Goal: Information Seeking & Learning: Find specific fact

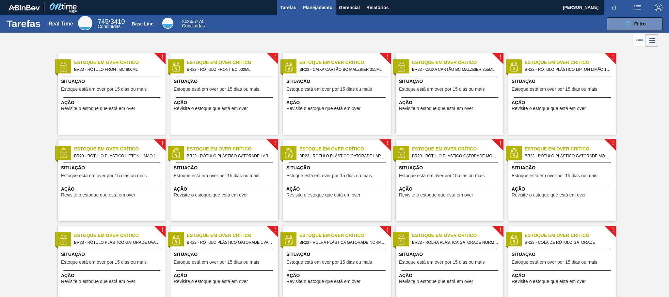
click at [325, 8] on span "Planejamento" at bounding box center [318, 8] width 30 height 8
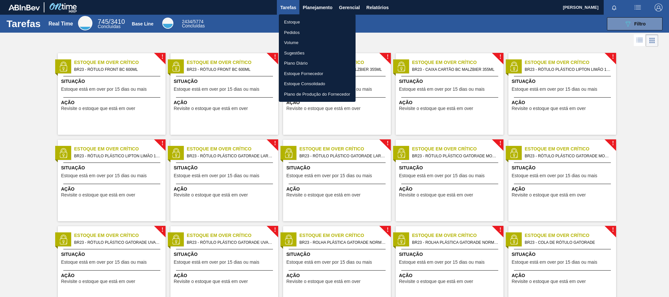
click at [297, 29] on li "Pedidos" at bounding box center [317, 32] width 77 height 10
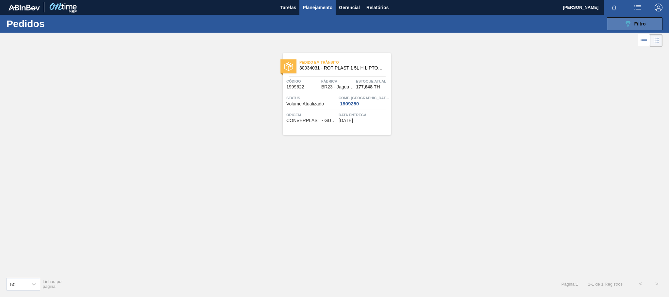
click at [634, 26] on div "089F7B8B-B2A5-4AFE-B5C0-19BA573D28AC Filtro" at bounding box center [635, 24] width 22 height 8
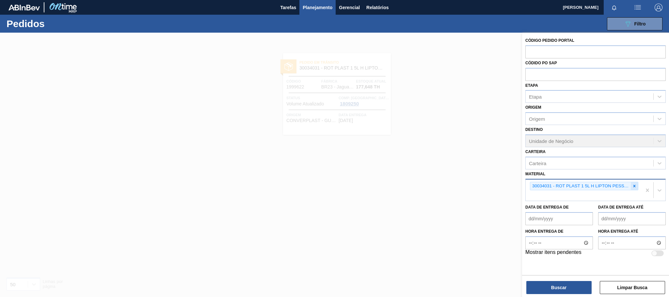
click at [635, 186] on icon at bounding box center [634, 186] width 5 height 5
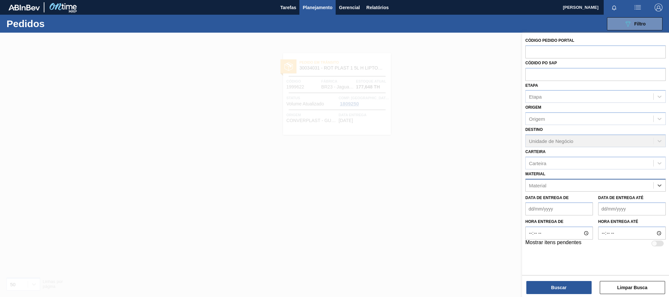
paste input "30030680"
type input "30030680"
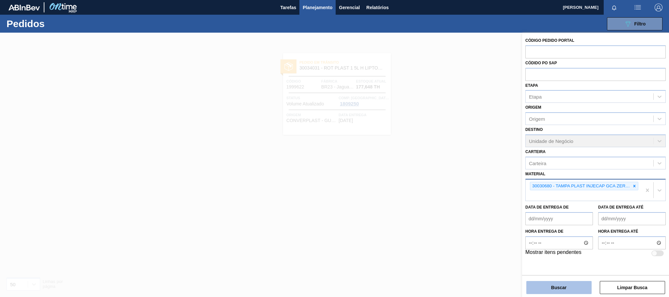
click at [551, 286] on button "Buscar" at bounding box center [558, 287] width 65 height 13
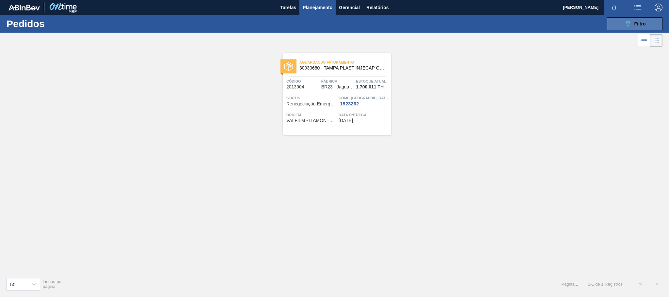
click at [636, 21] on div "089F7B8B-B2A5-4AFE-B5C0-19BA573D28AC Filtro" at bounding box center [635, 24] width 22 height 8
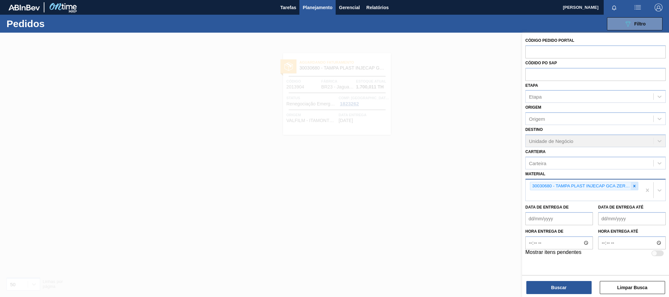
click at [635, 186] on icon at bounding box center [634, 186] width 5 height 5
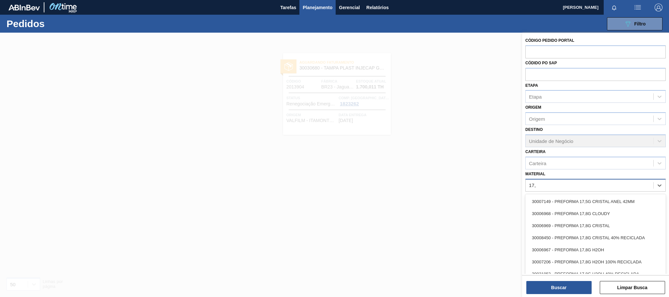
type input "17,8"
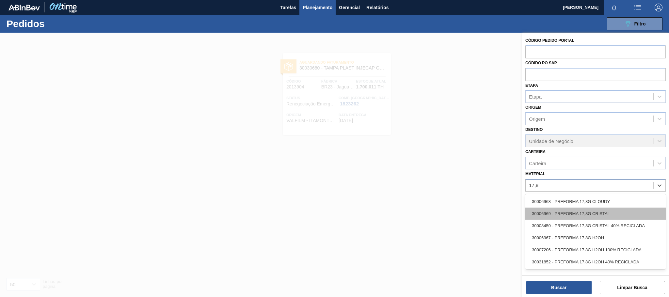
click at [609, 219] on div "30006969 - PREFORMA 17,8G CRISTAL" at bounding box center [595, 214] width 140 height 12
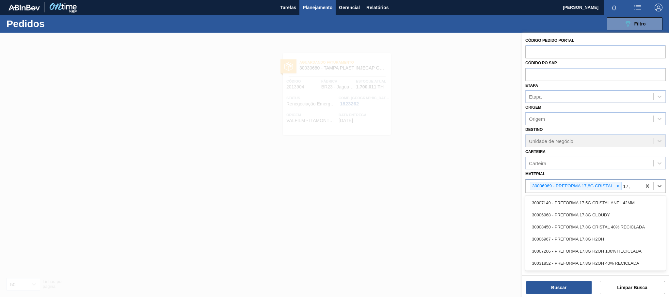
type input "17,8"
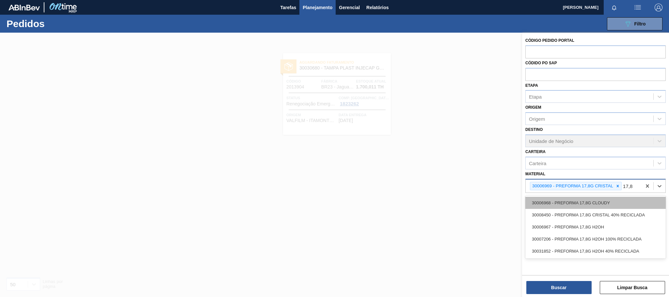
click at [619, 202] on div "30006968 - PREFORMA 17,8G CLOUDY" at bounding box center [595, 203] width 140 height 12
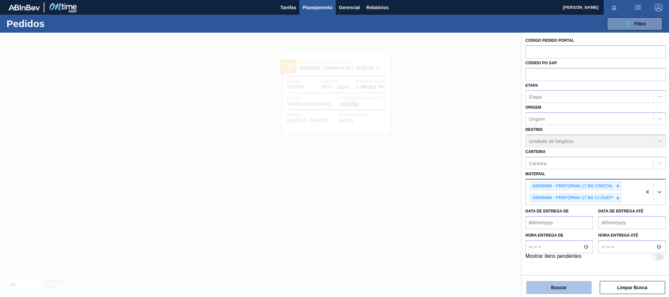
click at [572, 285] on button "Buscar" at bounding box center [558, 287] width 65 height 13
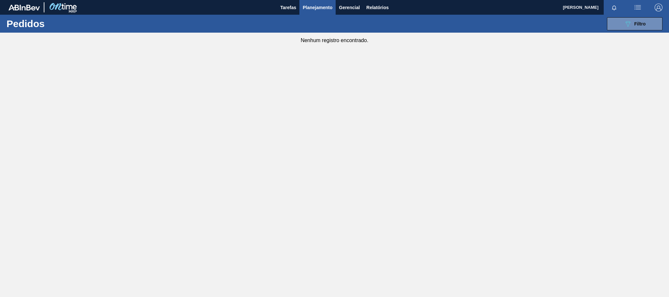
click at [402, 134] on main "Tarefas Planejamento Gerencial Relatórios [PERSON_NAME] POCOBELLO SANTOS Marcar…" at bounding box center [334, 148] width 669 height 297
click at [643, 31] on div "089F7B8B-B2A5-4AFE-B5C0-19BA573D28AC Filtro Código Pedido Portal Códido PO SAP …" at bounding box center [385, 24] width 561 height 20
click at [638, 28] on button "089F7B8B-B2A5-4AFE-B5C0-19BA573D28AC Filtro" at bounding box center [635, 23] width 56 height 13
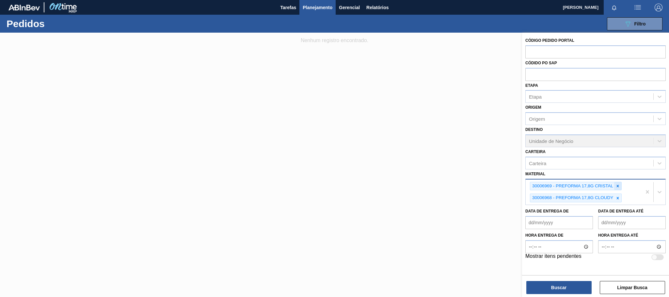
click at [619, 185] on icon at bounding box center [618, 186] width 2 height 2
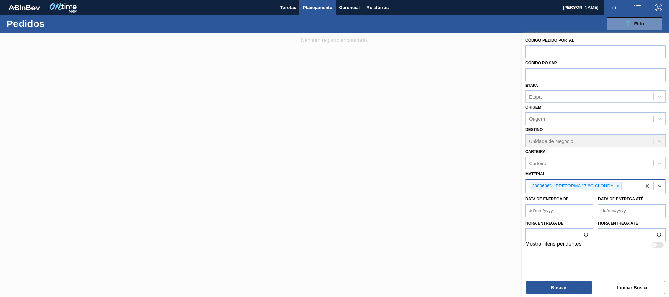
click at [619, 185] on icon at bounding box center [618, 186] width 2 height 2
paste input "30034293"
type input "30034293"
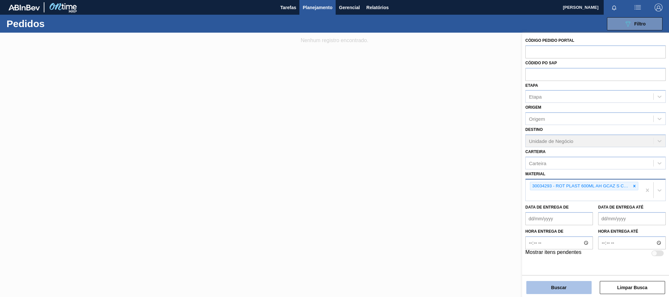
click at [563, 289] on button "Buscar" at bounding box center [558, 287] width 65 height 13
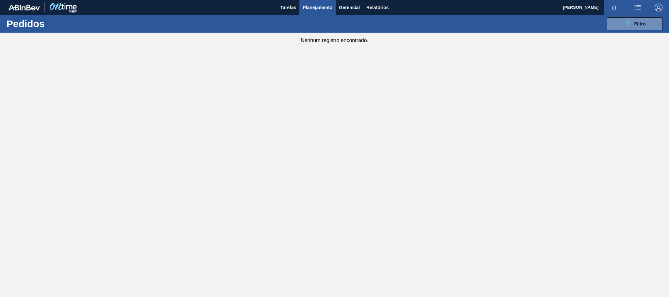
click at [531, 158] on main "Tarefas Planejamento Gerencial Relatórios [PERSON_NAME] POCOBELLO SANTOS Marcar…" at bounding box center [334, 148] width 669 height 297
click at [630, 24] on icon "089F7B8B-B2A5-4AFE-B5C0-19BA573D28AC" at bounding box center [628, 24] width 8 height 8
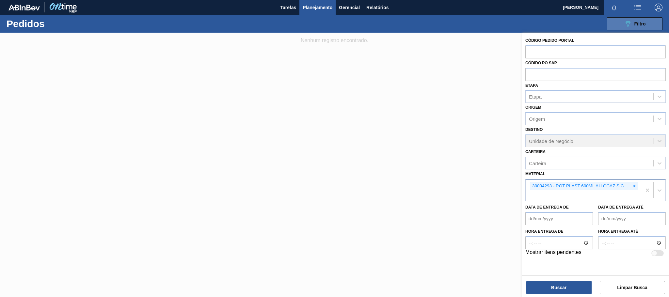
click at [630, 24] on icon "089F7B8B-B2A5-4AFE-B5C0-19BA573D28AC" at bounding box center [628, 24] width 8 height 8
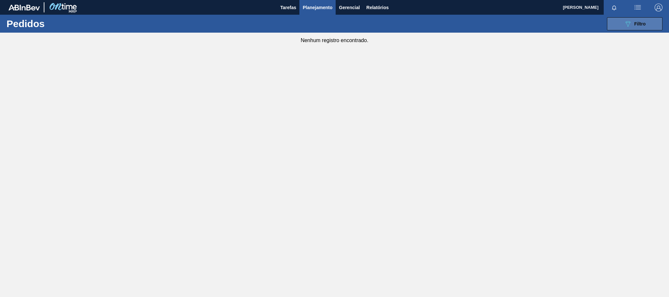
click at [630, 17] on button "089F7B8B-B2A5-4AFE-B5C0-19BA573D28AC Filtro" at bounding box center [635, 23] width 56 height 13
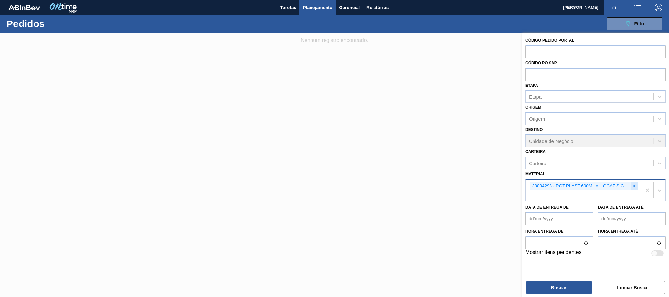
click at [633, 184] on icon at bounding box center [634, 186] width 5 height 5
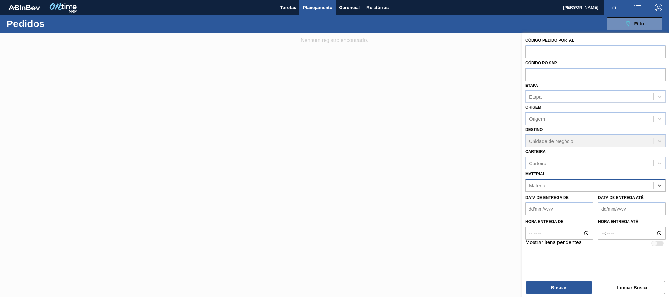
paste input "30031791"
type input "30031791"
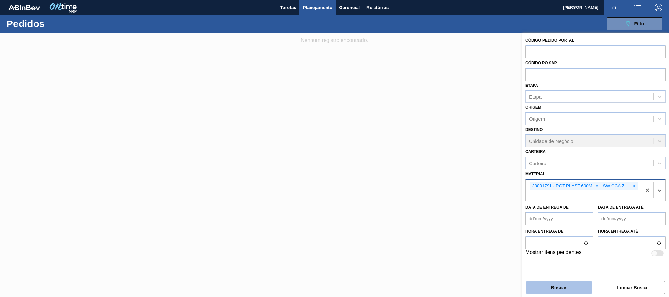
click at [561, 285] on button "Buscar" at bounding box center [558, 287] width 65 height 13
